Goal: Find specific page/section: Find specific page/section

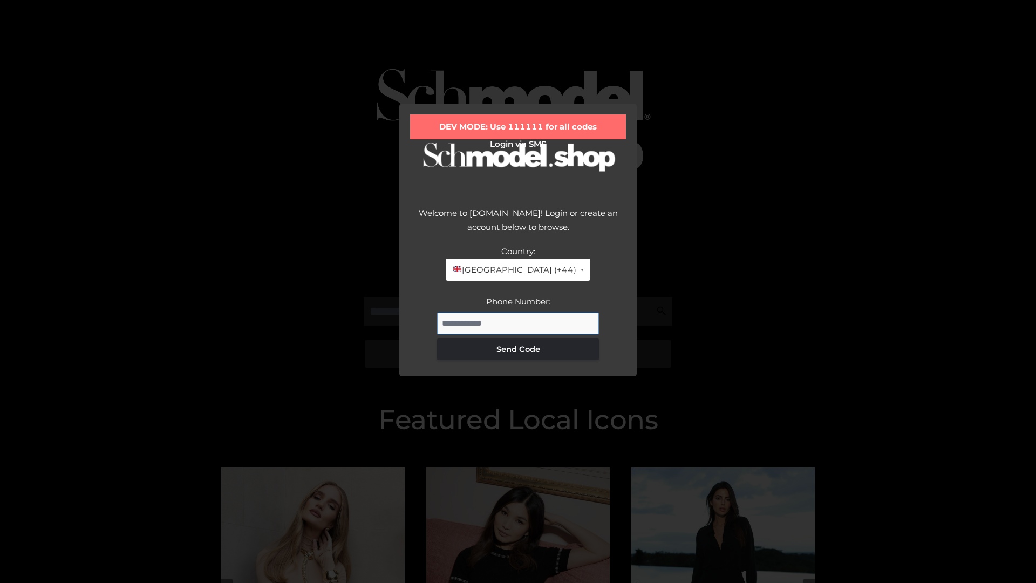
click at [518, 323] on input "Phone Number:" at bounding box center [518, 323] width 162 height 22
type input "**********"
click at [518, 349] on button "Send Code" at bounding box center [518, 349] width 162 height 22
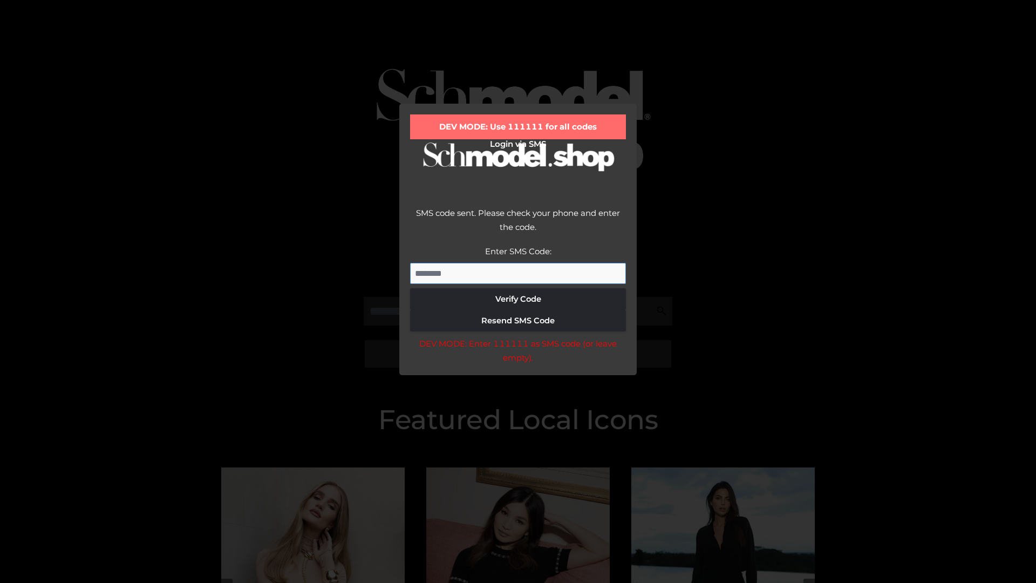
click at [518, 273] on input "Enter SMS Code:" at bounding box center [518, 274] width 216 height 22
type input "******"
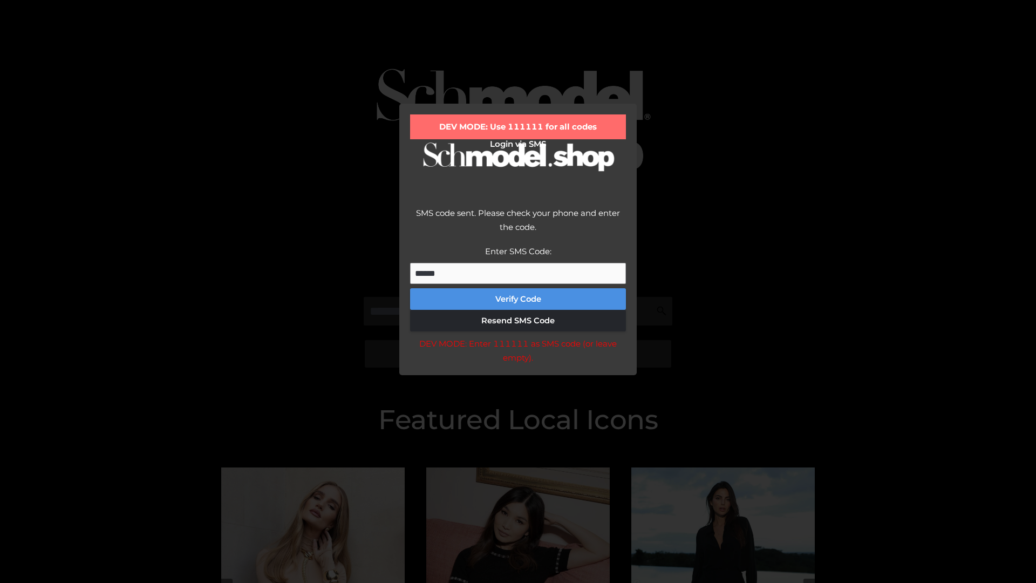
click at [518, 299] on button "Verify Code" at bounding box center [518, 299] width 216 height 22
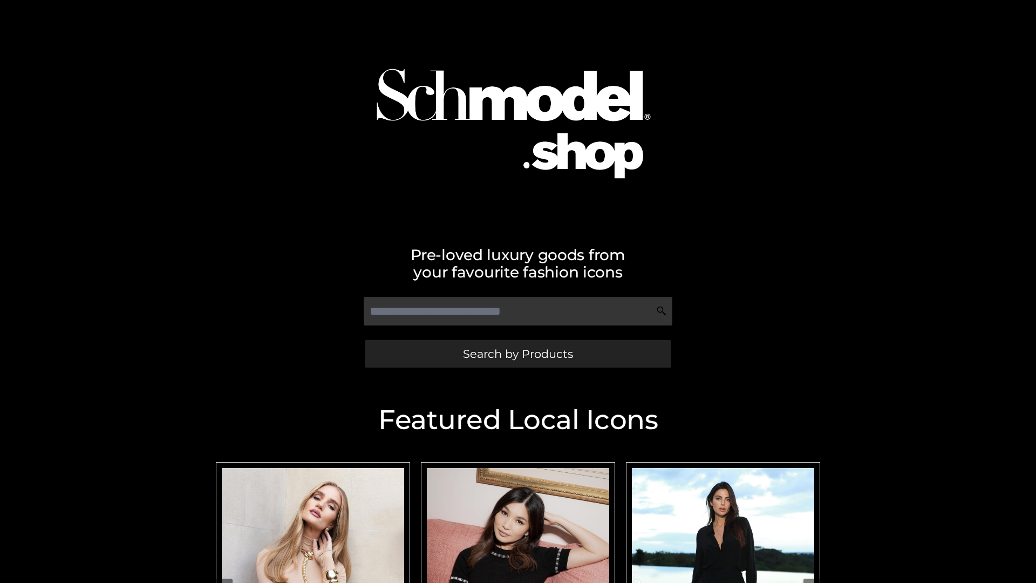
click at [517, 353] on span "Search by Products" at bounding box center [518, 353] width 110 height 11
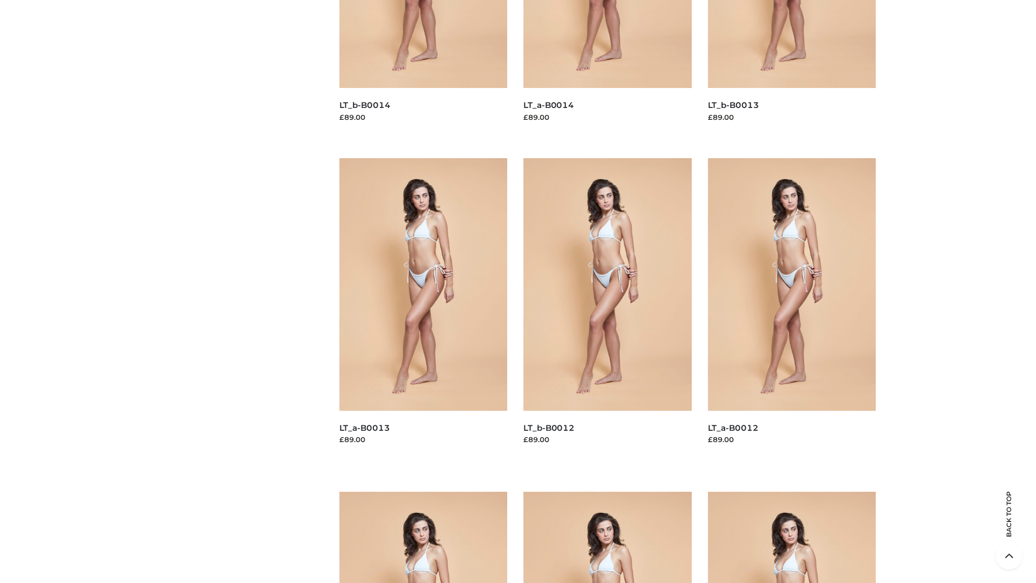
scroll to position [2189, 0]
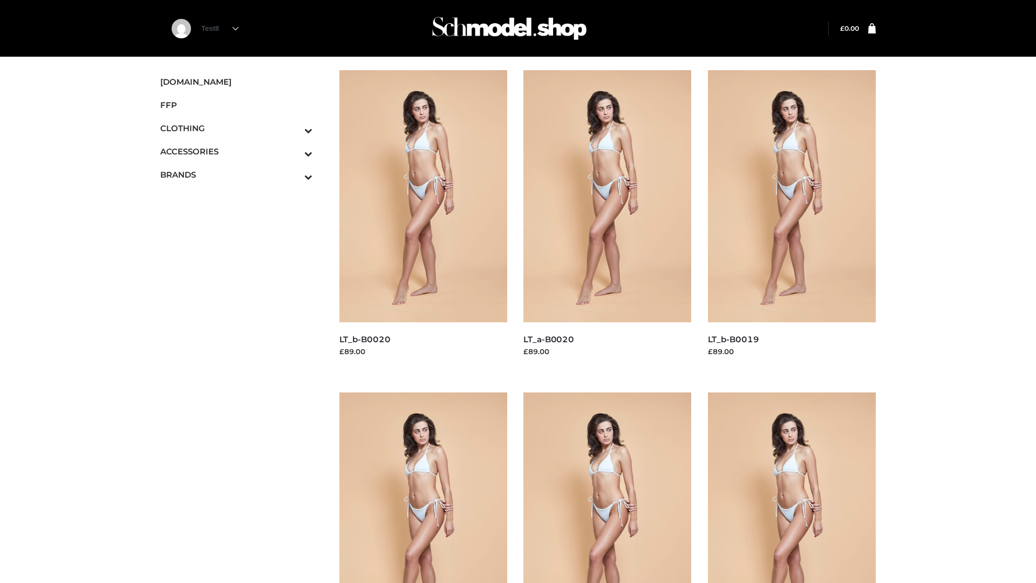
scroll to position [878, 0]
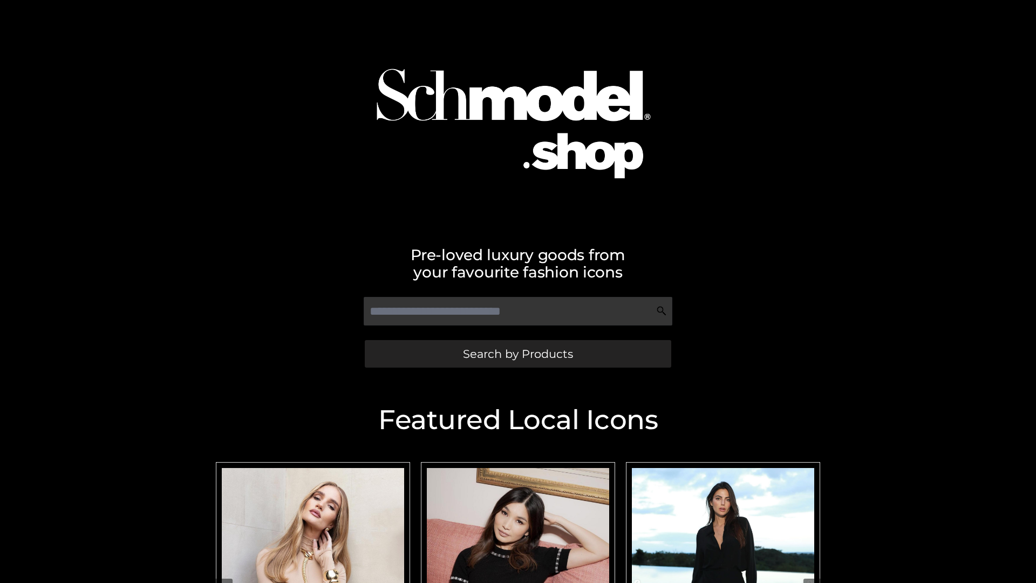
click at [517, 353] on span "Search by Products" at bounding box center [518, 353] width 110 height 11
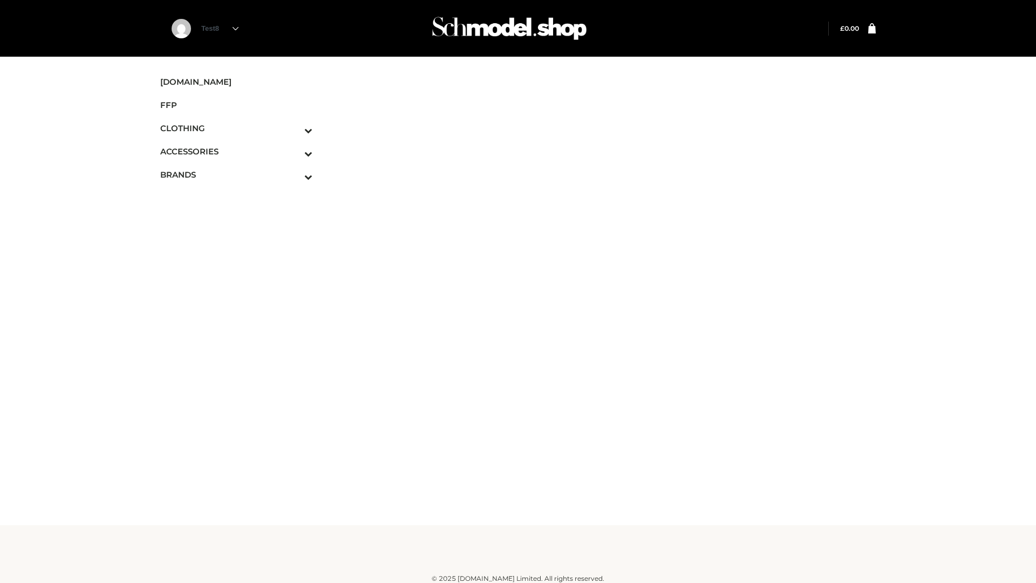
scroll to position [6, 0]
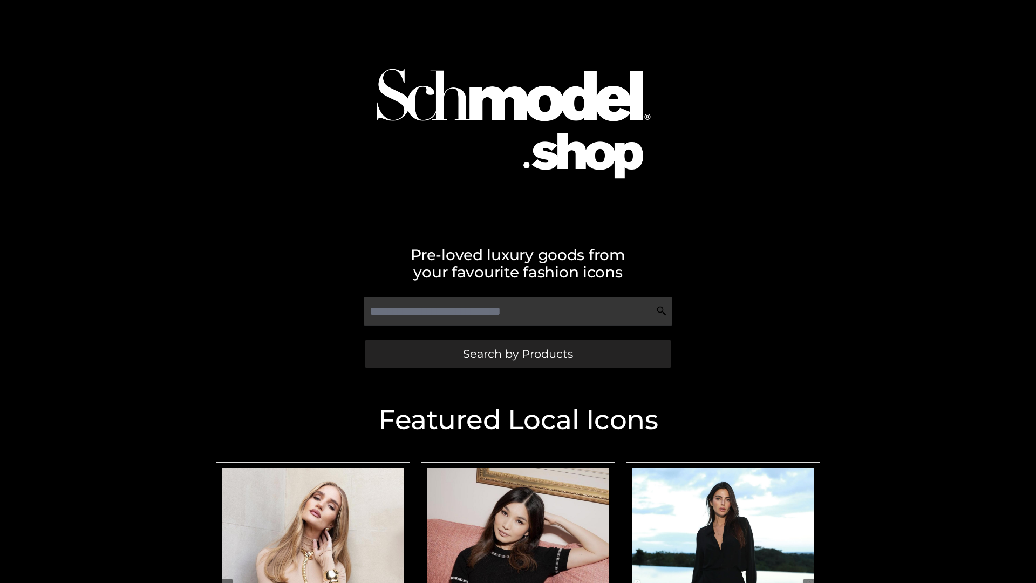
click at [517, 353] on span "Search by Products" at bounding box center [518, 353] width 110 height 11
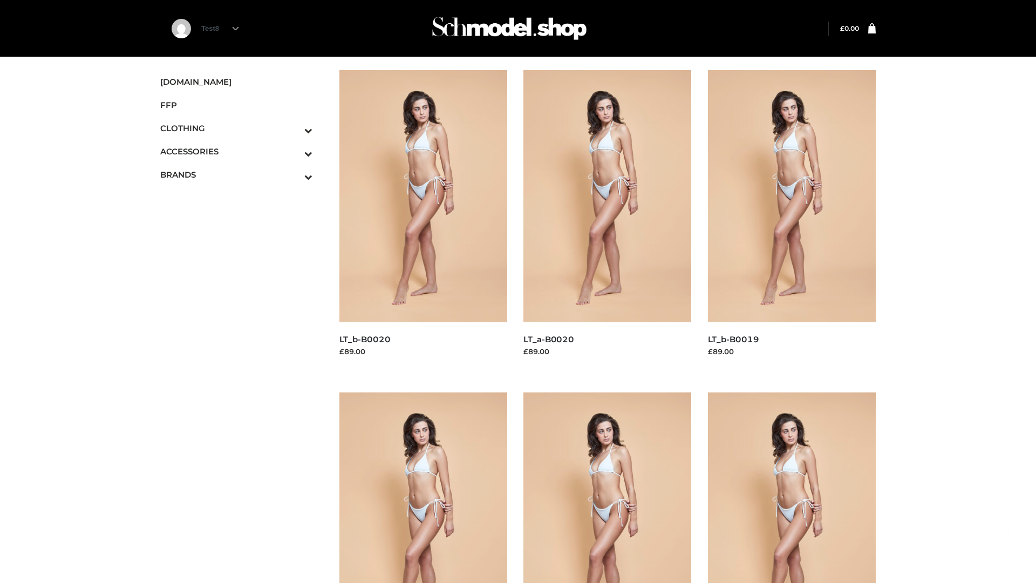
scroll to position [878, 0]
